Goal: Information Seeking & Learning: Find specific fact

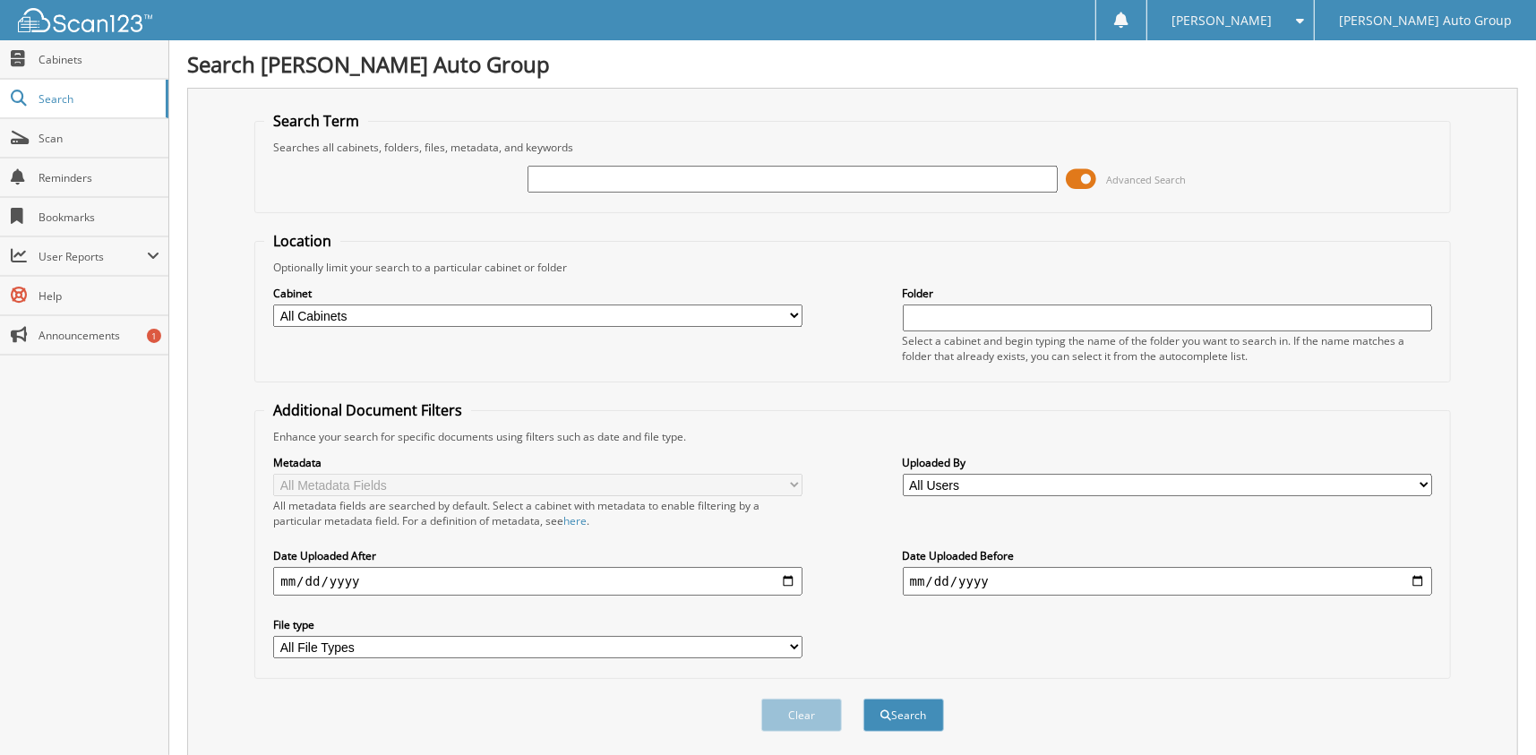
click at [609, 174] on input "text" at bounding box center [792, 179] width 529 height 27
type input "[PERSON_NAME]"
click at [863, 699] on button "Search" at bounding box center [903, 715] width 81 height 33
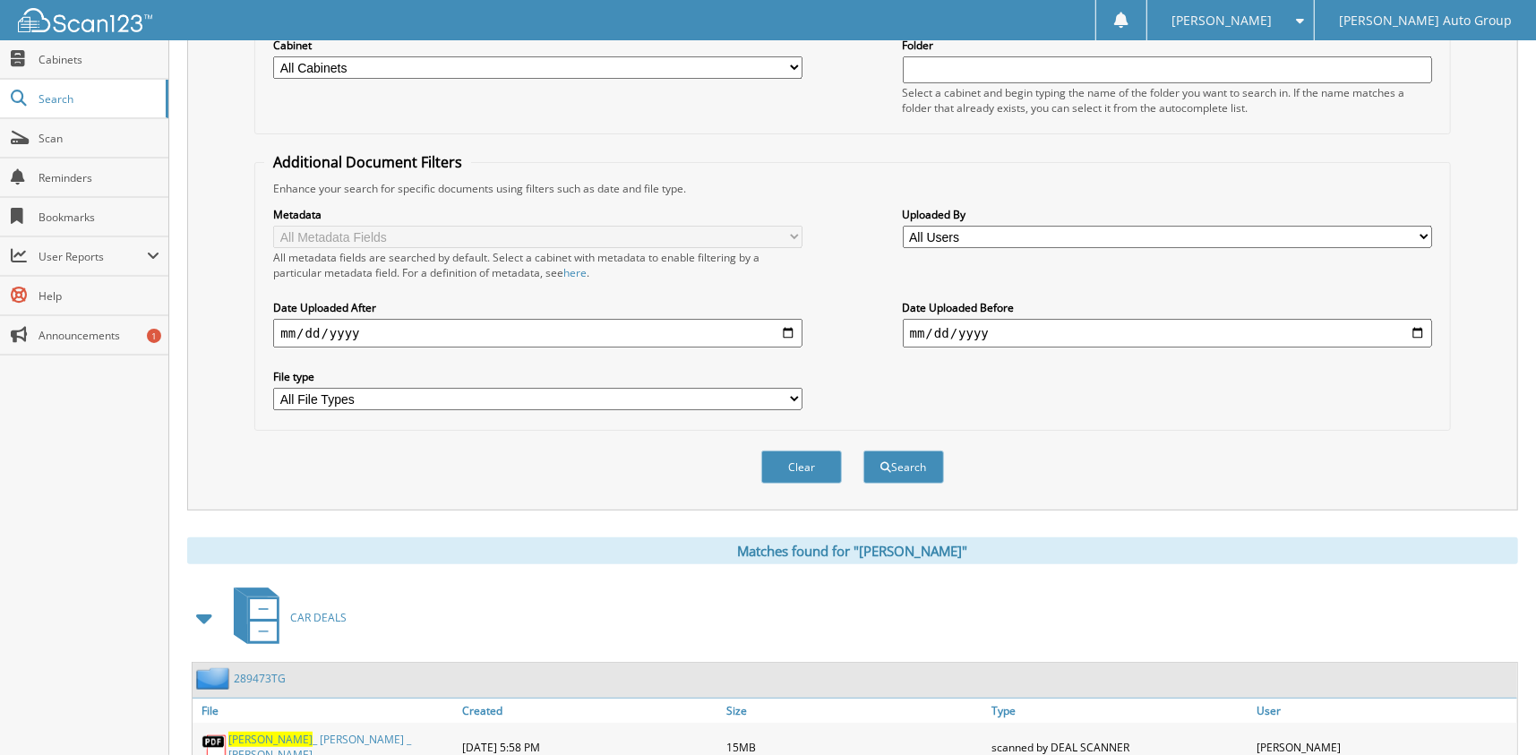
scroll to position [448, 0]
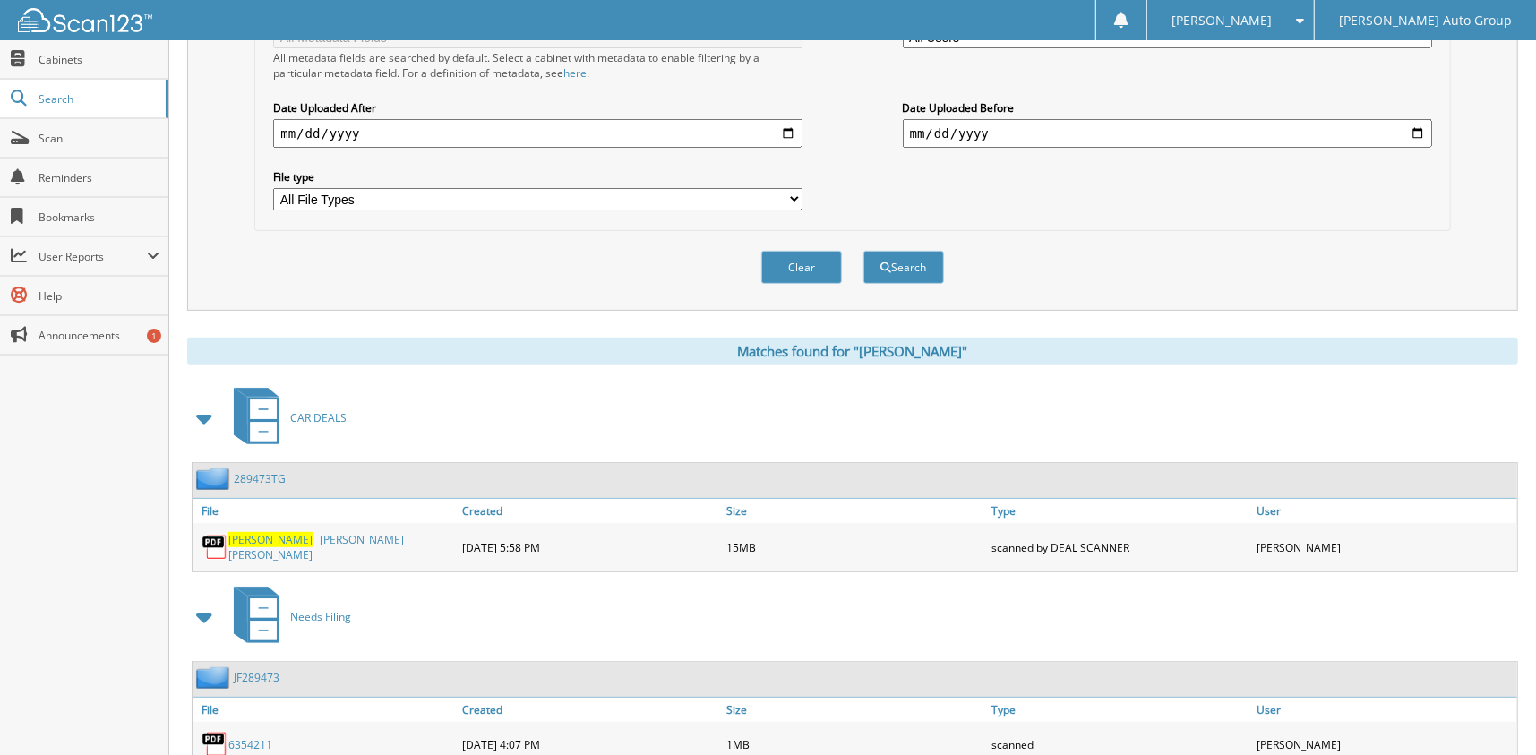
click at [270, 532] on span "BATEMAN" at bounding box center [270, 539] width 84 height 15
